Goal: Information Seeking & Learning: Learn about a topic

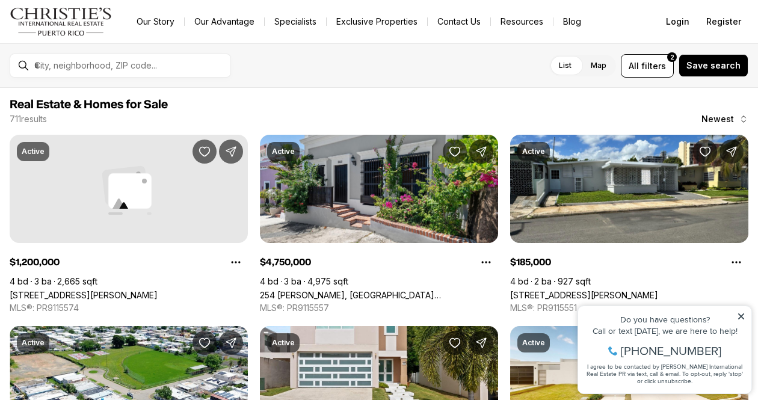
click at [742, 315] on icon at bounding box center [741, 316] width 6 height 6
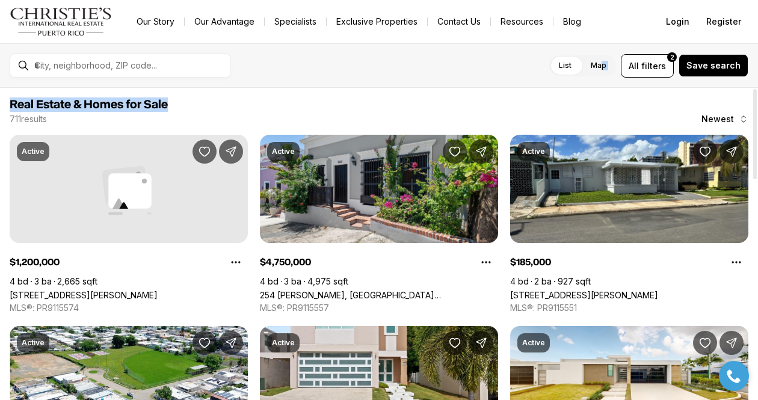
drag, startPoint x: 623, startPoint y: 109, endPoint x: 605, endPoint y: 61, distance: 50.8
click at [605, 63] on div "For sale Any price All property types All beds All baths List Map List Map All …" at bounding box center [379, 221] width 758 height 357
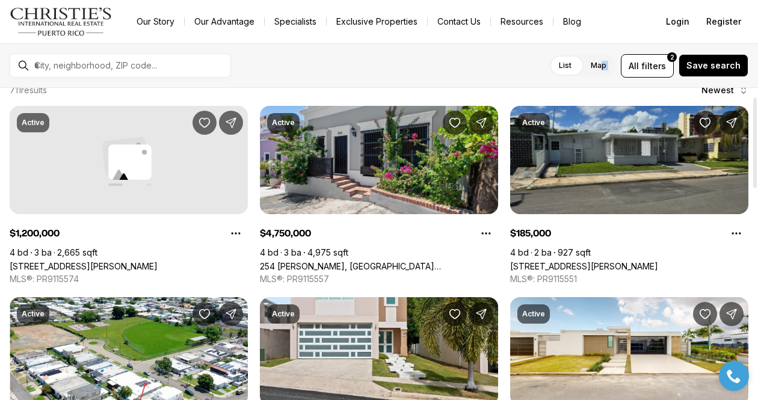
scroll to position [30, 0]
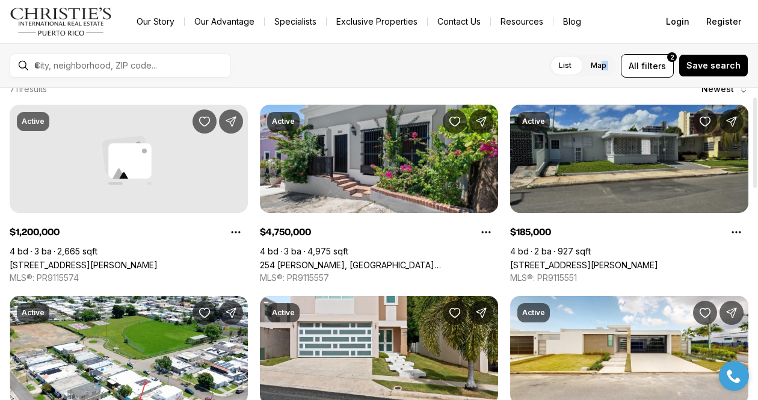
click at [614, 260] on link "[STREET_ADDRESS][PERSON_NAME]" at bounding box center [584, 265] width 148 height 10
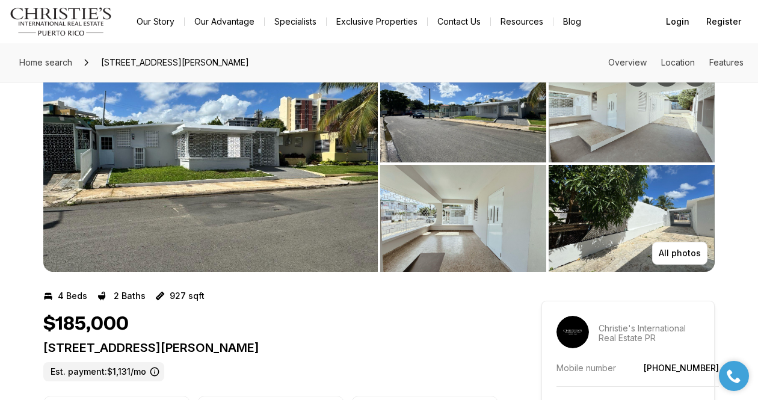
scroll to position [54, 0]
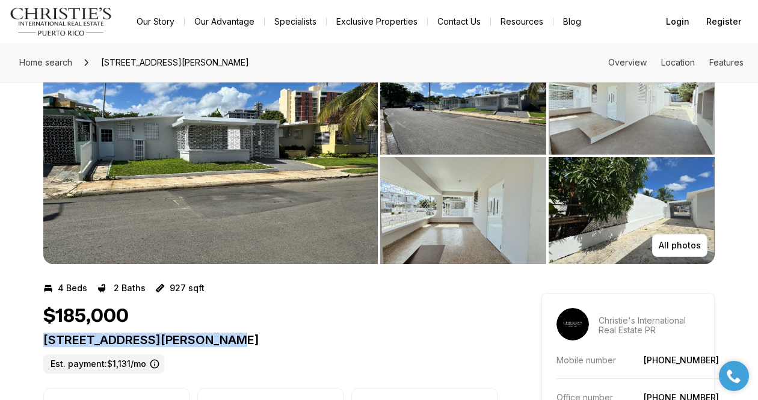
drag, startPoint x: 230, startPoint y: 339, endPoint x: 38, endPoint y: 340, distance: 192.5
copy p "56 CALLE SAN JUAN PR, 00921"
